Goal: Find specific page/section: Find specific page/section

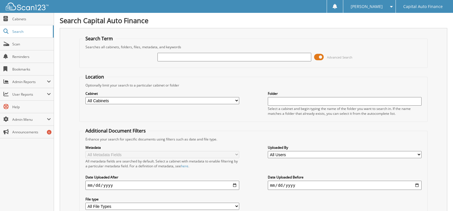
click at [184, 58] on input "text" at bounding box center [234, 57] width 154 height 9
click at [317, 56] on span at bounding box center [319, 57] width 10 height 9
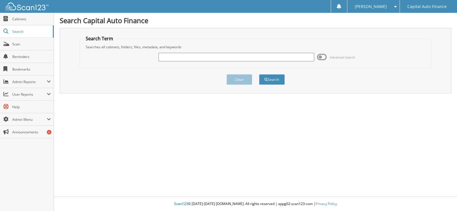
click at [165, 56] on input "text" at bounding box center [236, 57] width 155 height 9
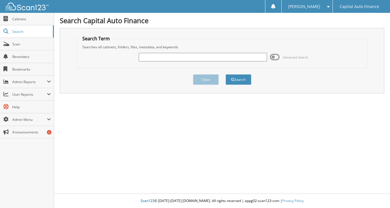
click at [148, 56] on input "text" at bounding box center [203, 57] width 128 height 9
click at [149, 57] on input "text" at bounding box center [203, 57] width 128 height 9
type input "18400606"
click at [250, 79] on button "Search" at bounding box center [238, 79] width 26 height 11
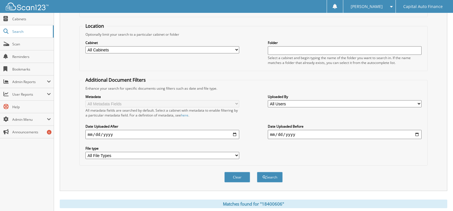
scroll to position [140, 0]
